Goal: Obtain resource: Obtain resource

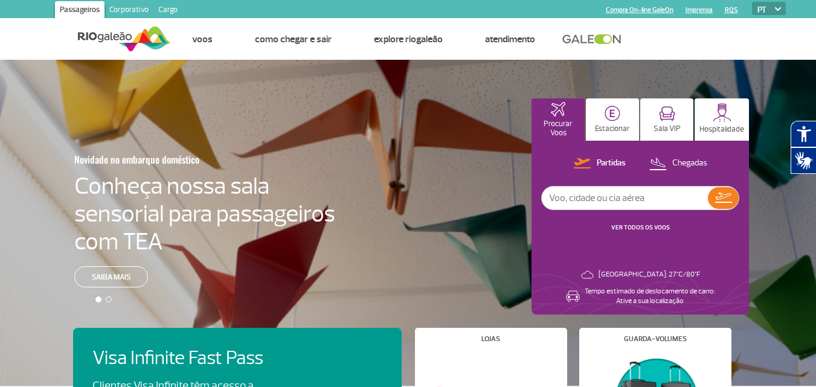
click at [167, 11] on link "Cargo" at bounding box center [167, 10] width 29 height 19
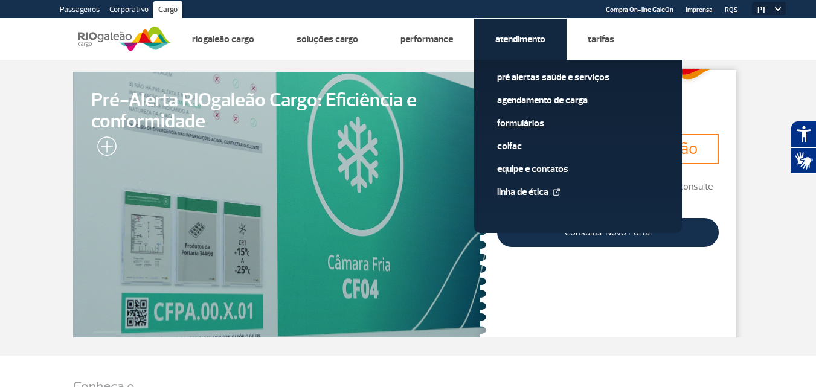
click at [523, 120] on link "Formulários" at bounding box center [578, 123] width 162 height 13
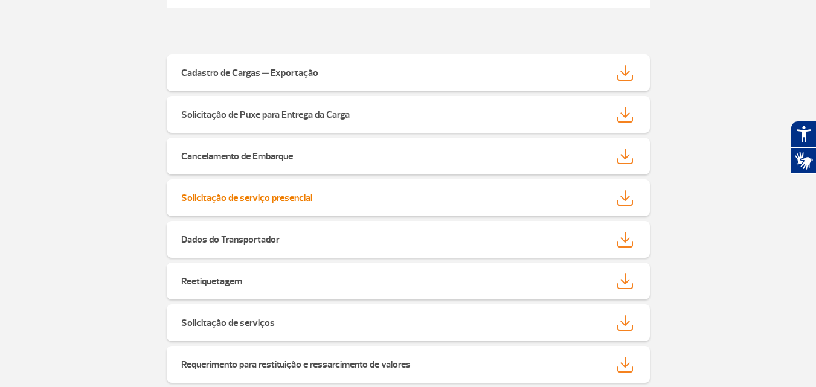
scroll to position [302, 0]
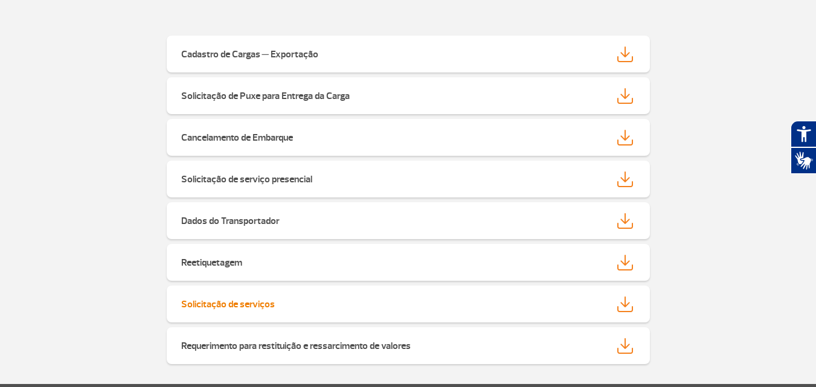
click at [231, 299] on strong "Solicitação de serviços" at bounding box center [228, 304] width 94 height 12
